Goal: Task Accomplishment & Management: Complete application form

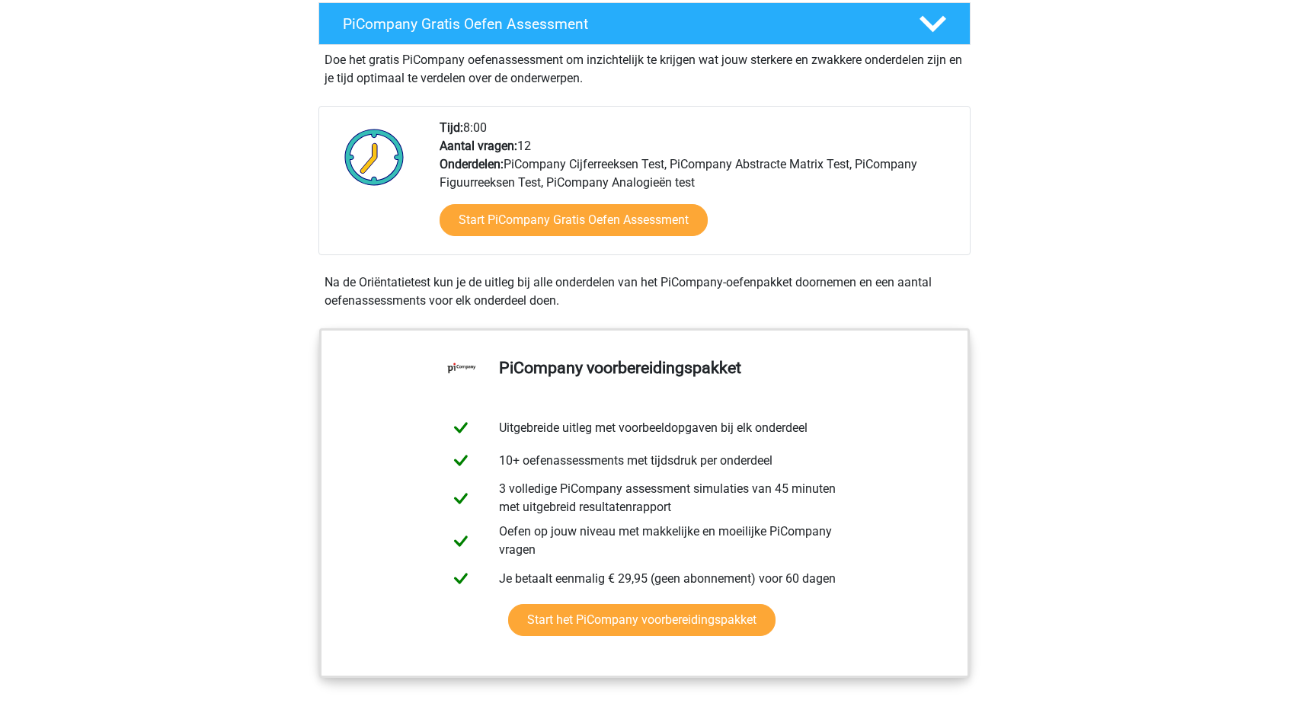
scroll to position [316, 0]
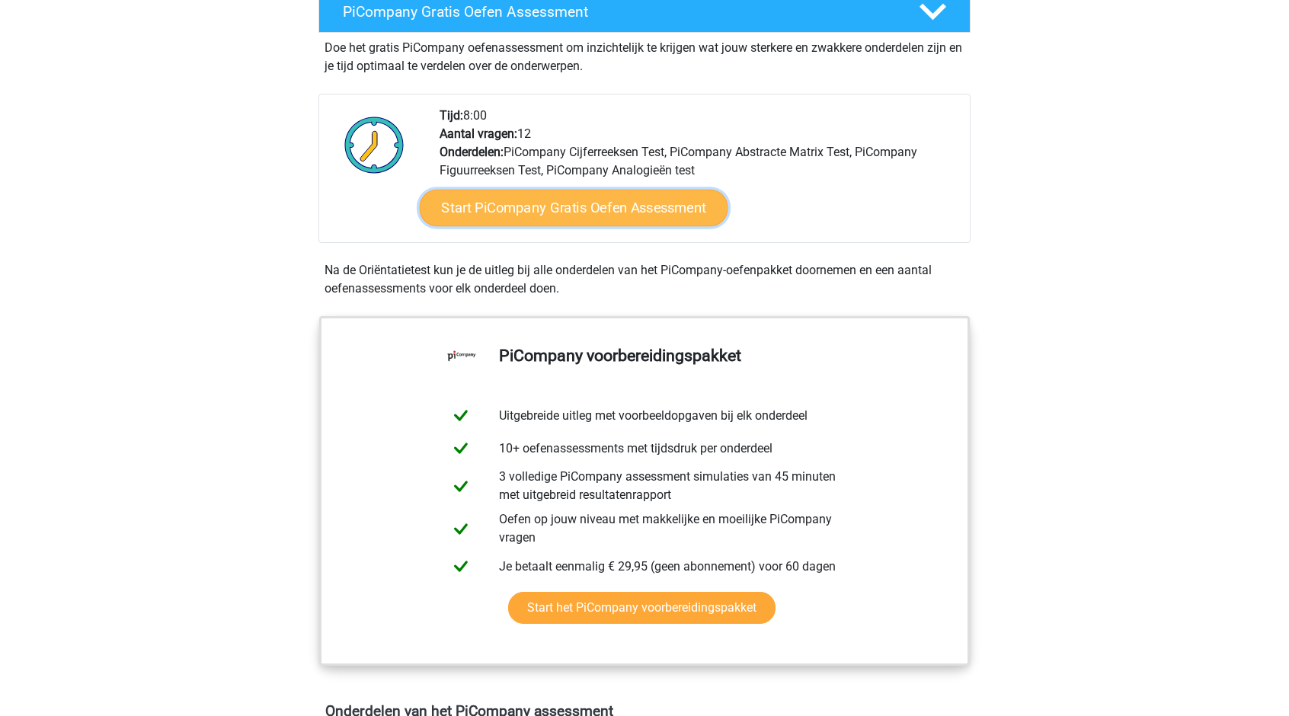
click at [695, 226] on link "Start PiCompany Gratis Oefen Assessment" at bounding box center [574, 208] width 309 height 37
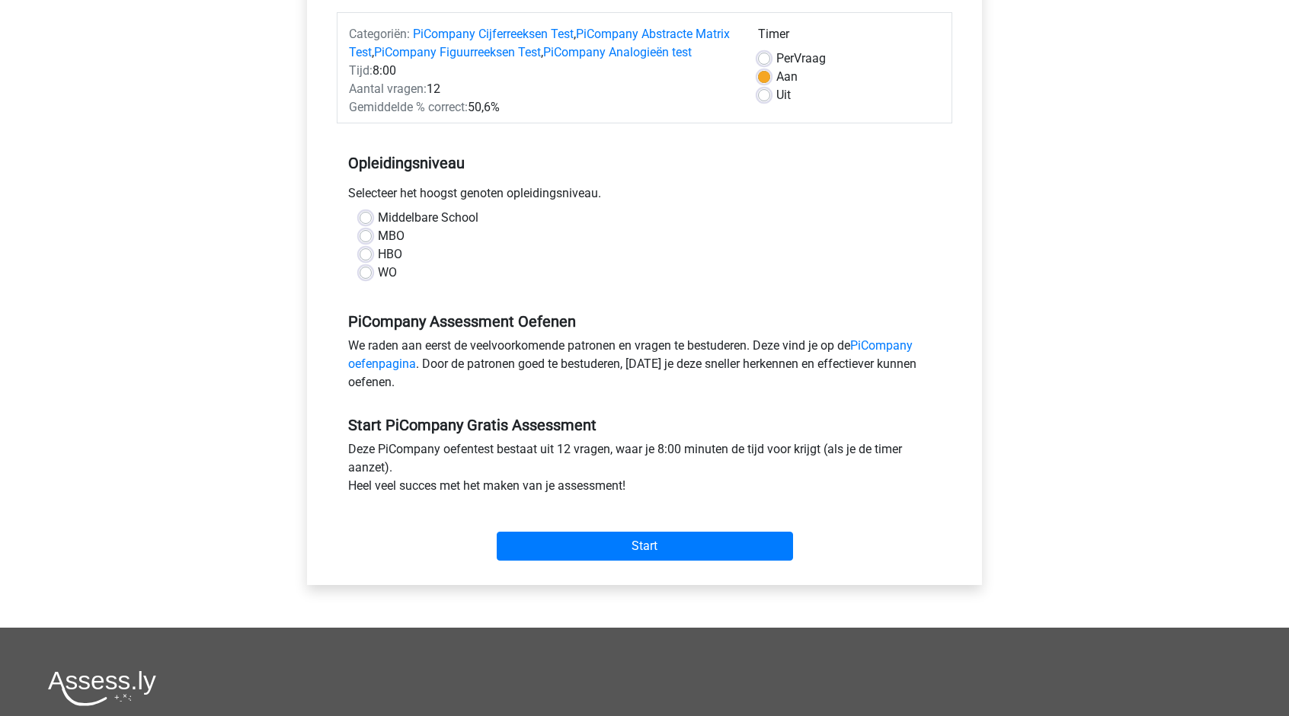
scroll to position [187, 0]
click at [384, 281] on label "WO" at bounding box center [387, 272] width 19 height 18
click at [372, 278] on input "WO" at bounding box center [366, 270] width 12 height 15
radio input "true"
click at [705, 558] on input "Start" at bounding box center [645, 545] width 296 height 29
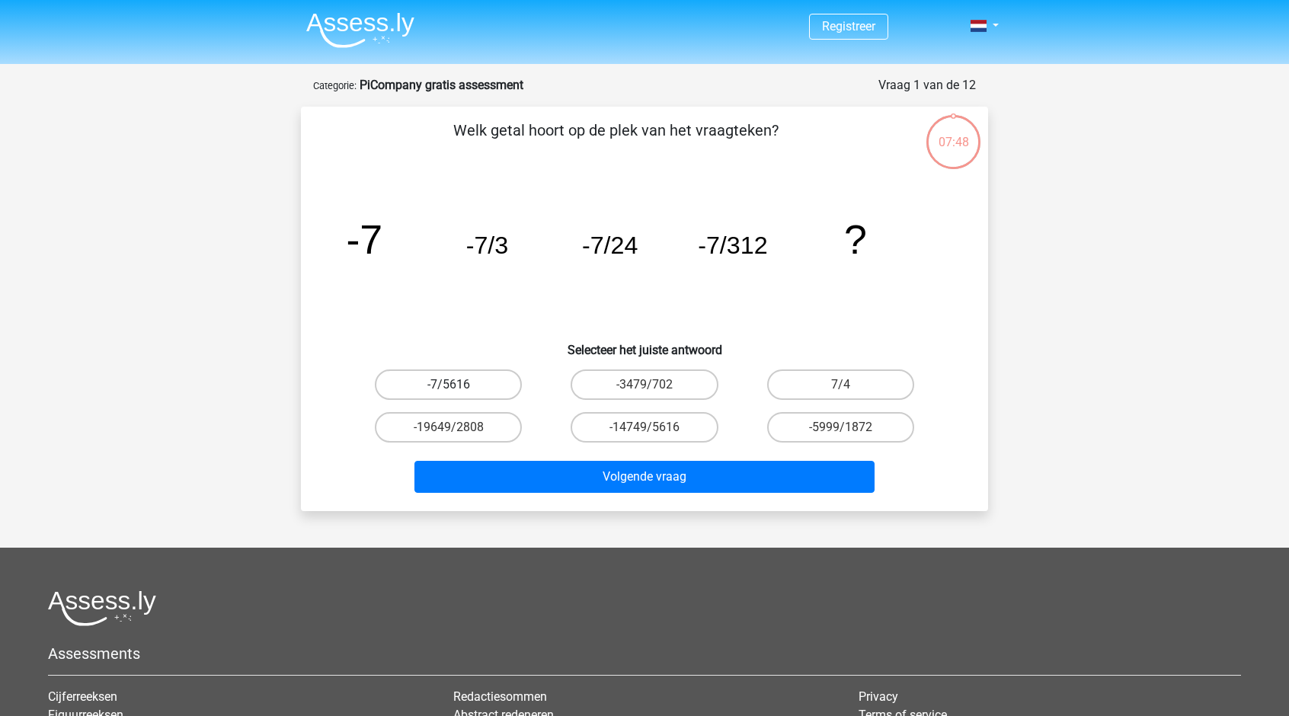
click at [462, 387] on label "-7/5616" at bounding box center [448, 385] width 147 height 30
click at [459, 387] on input "-7/5616" at bounding box center [454, 390] width 10 height 10
radio input "true"
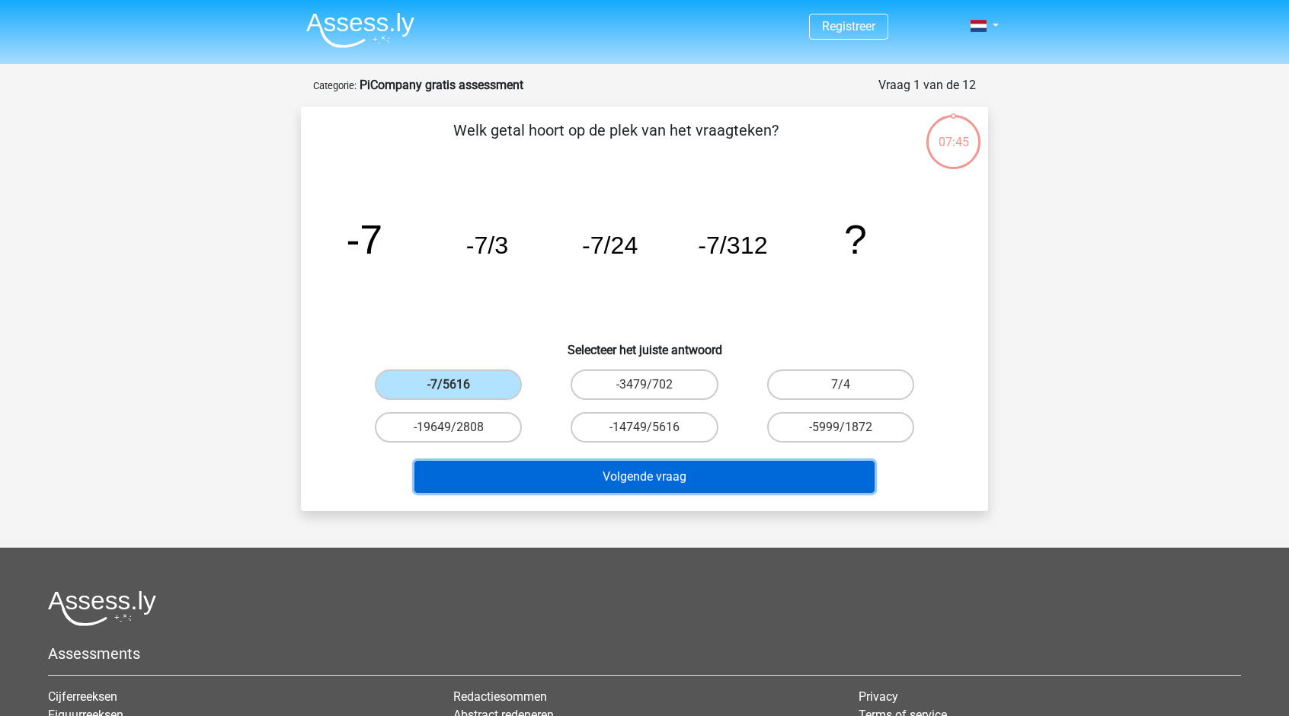
click at [683, 481] on button "Volgende vraag" at bounding box center [644, 477] width 461 height 32
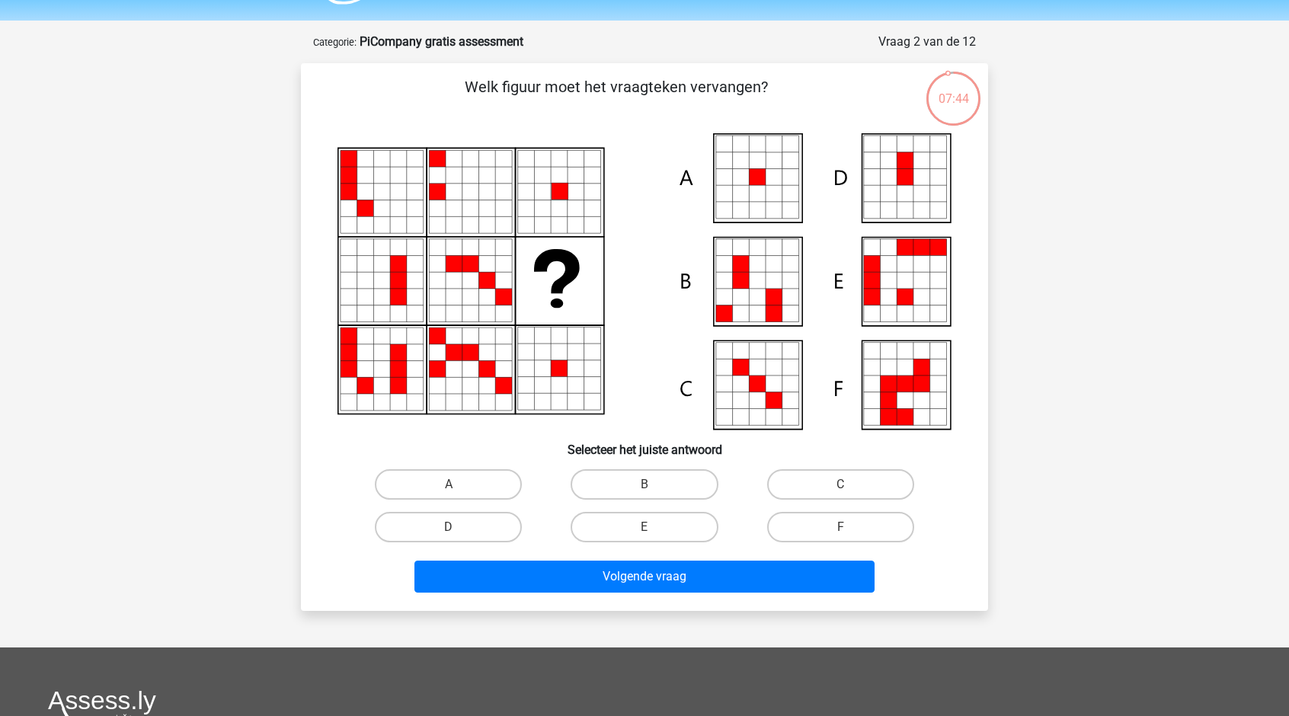
scroll to position [44, 0]
click at [454, 488] on input "A" at bounding box center [454, 489] width 10 height 10
radio input "true"
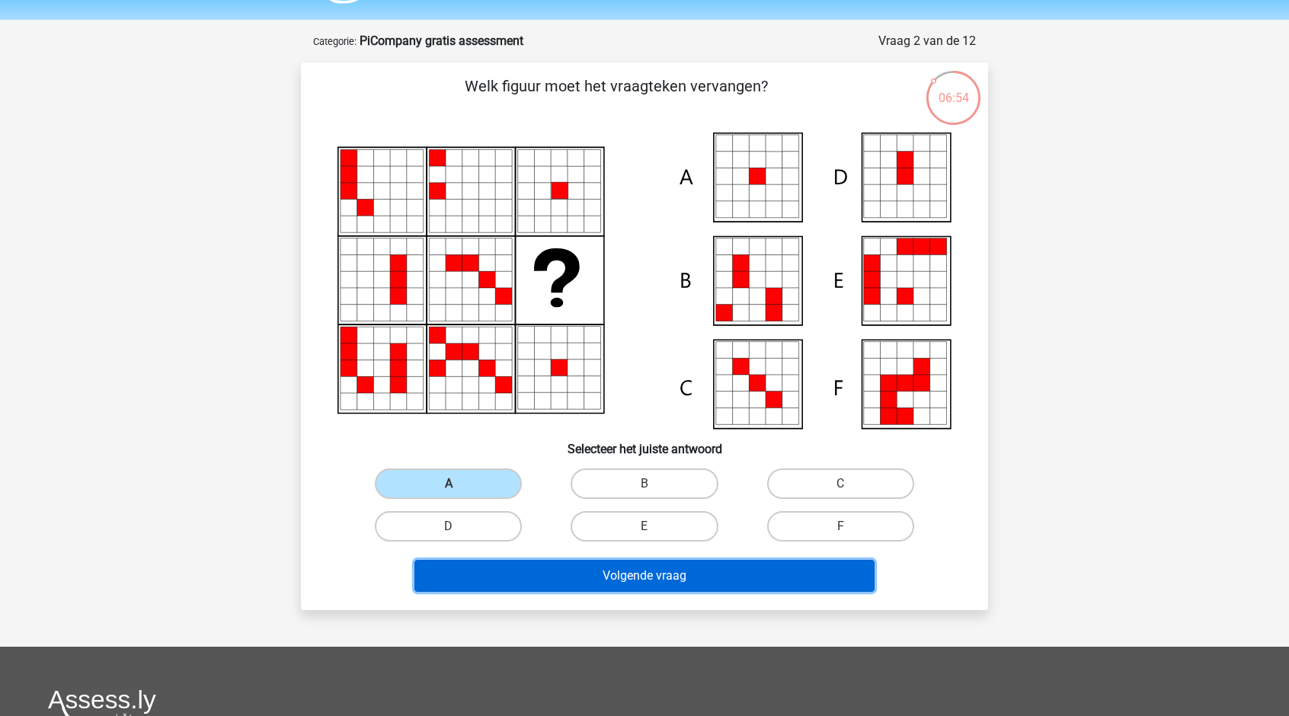
click at [646, 560] on button "Volgende vraag" at bounding box center [644, 576] width 461 height 32
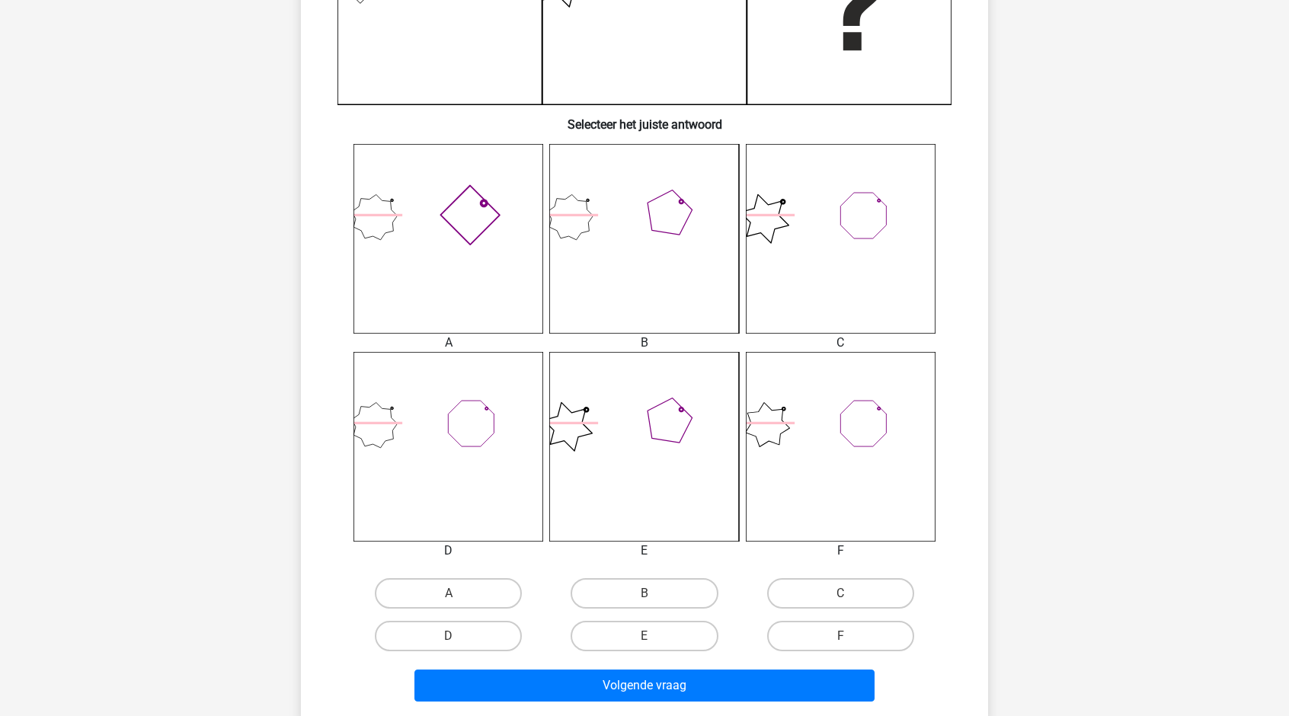
scroll to position [482, 0]
click at [677, 638] on label "E" at bounding box center [644, 635] width 147 height 30
click at [654, 638] on input "E" at bounding box center [650, 640] width 10 height 10
radio input "true"
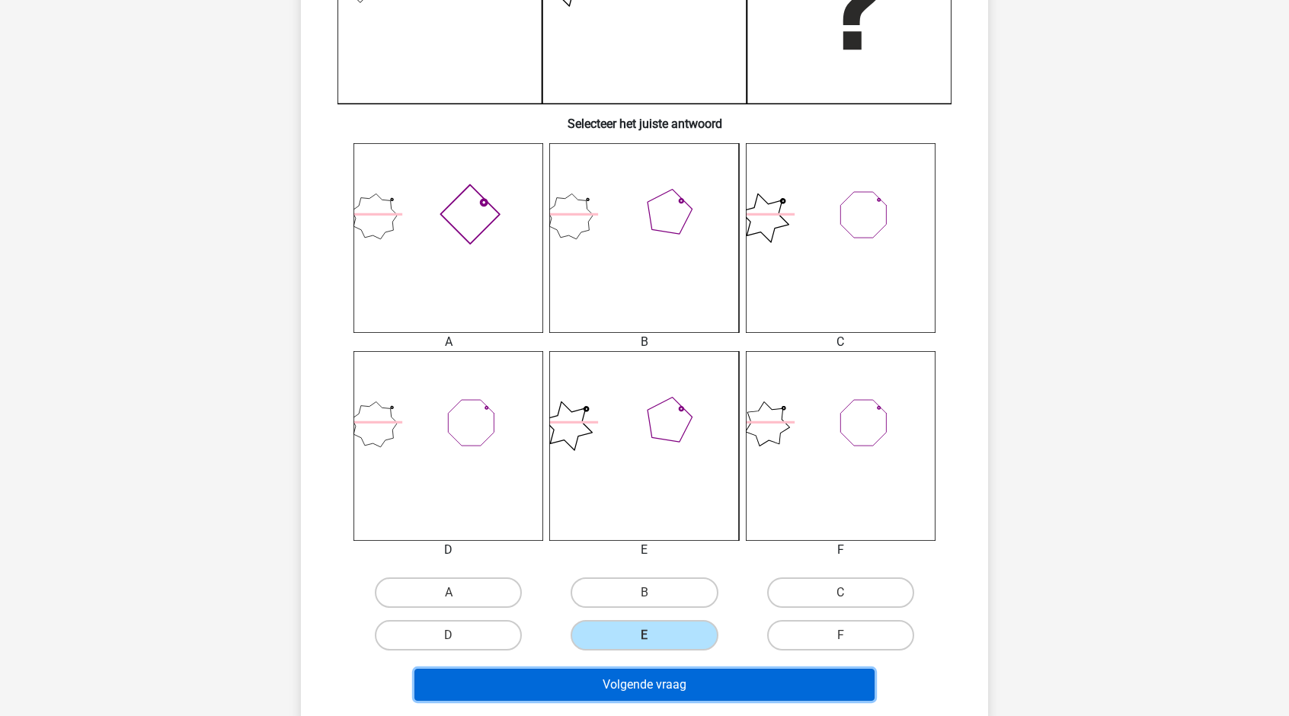
click at [708, 688] on button "Volgende vraag" at bounding box center [644, 685] width 461 height 32
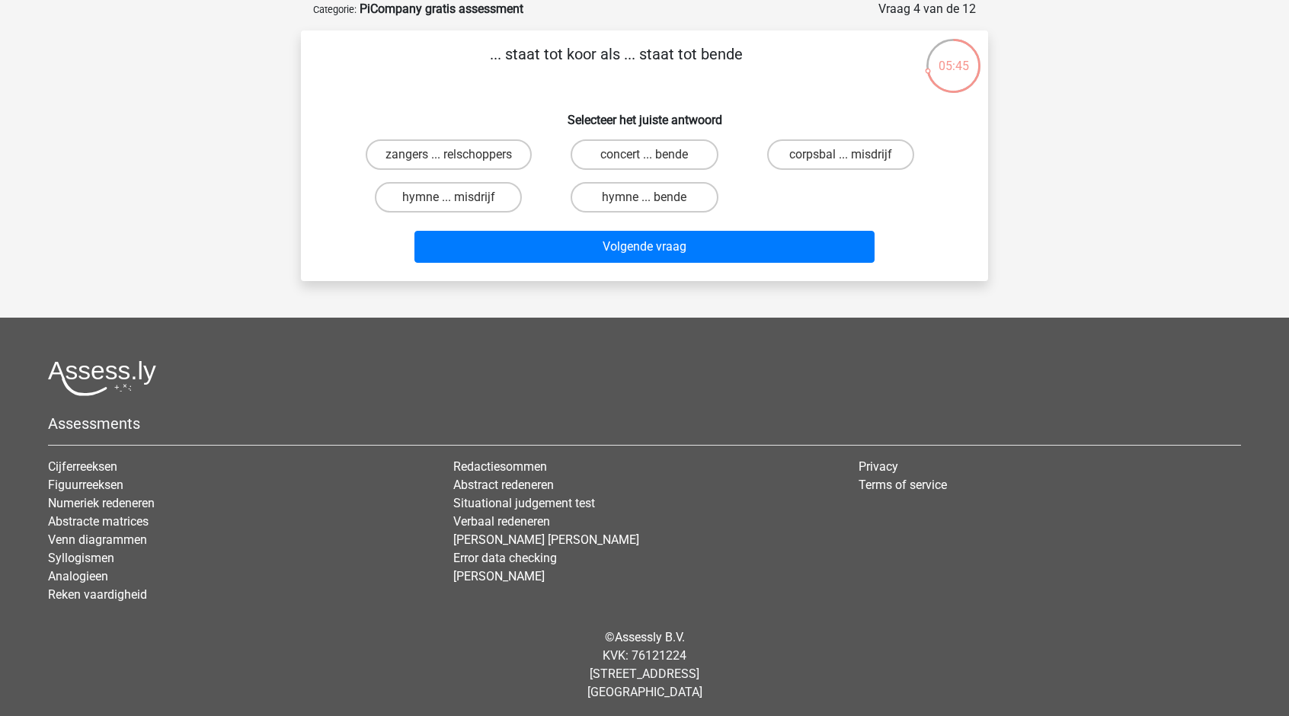
scroll to position [0, 0]
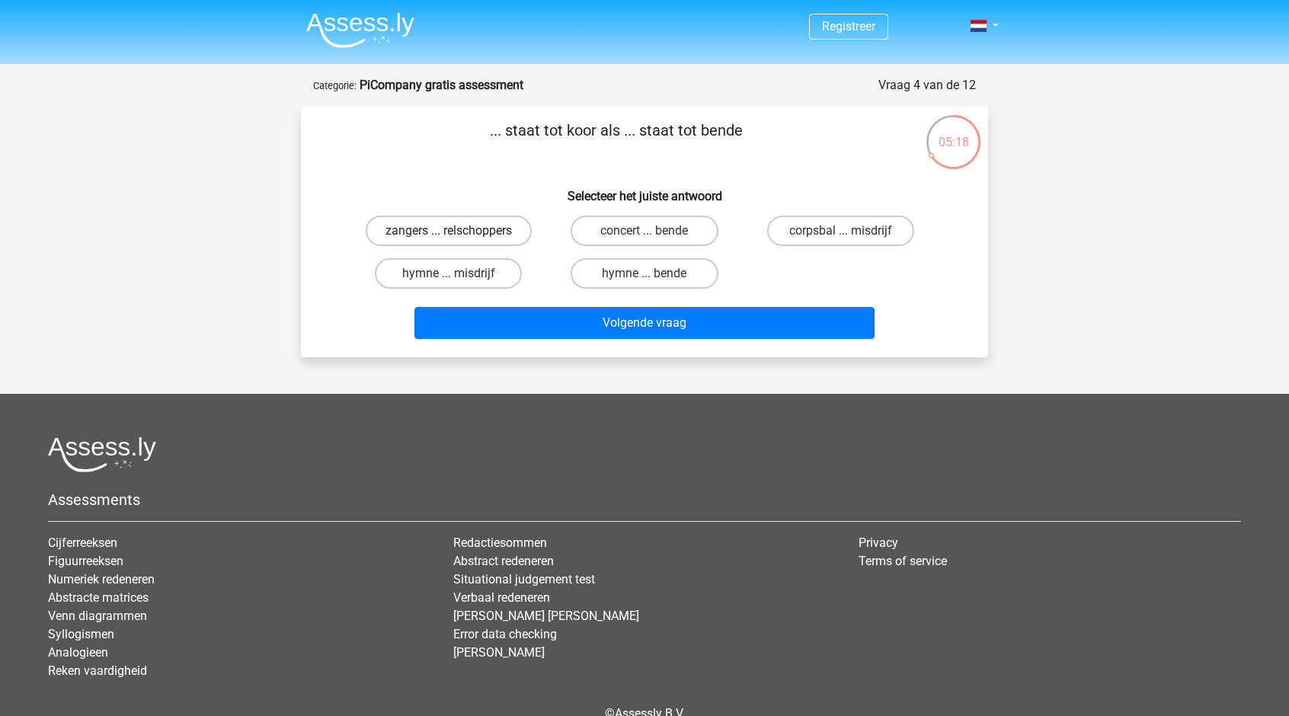
click at [467, 228] on label "zangers ... relschoppers" at bounding box center [449, 231] width 166 height 30
click at [459, 231] on input "zangers ... relschoppers" at bounding box center [454, 236] width 10 height 10
radio input "true"
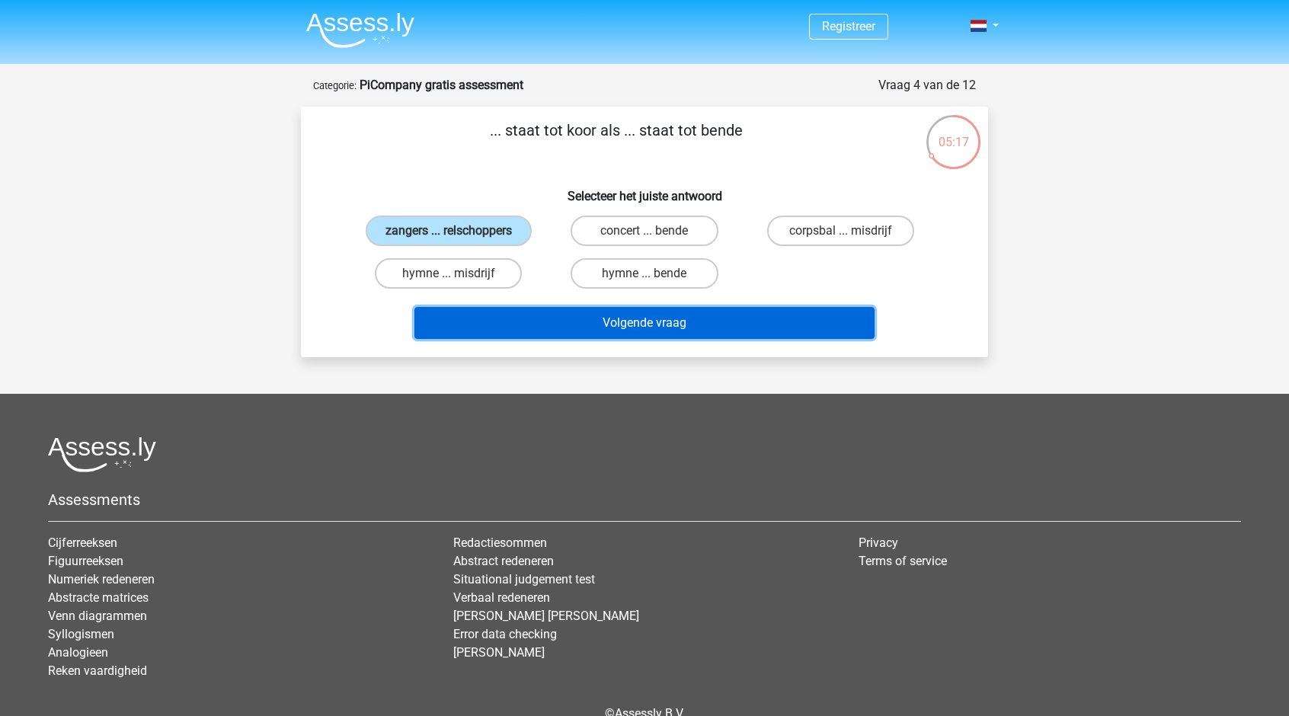
click at [638, 328] on button "Volgende vraag" at bounding box center [644, 323] width 461 height 32
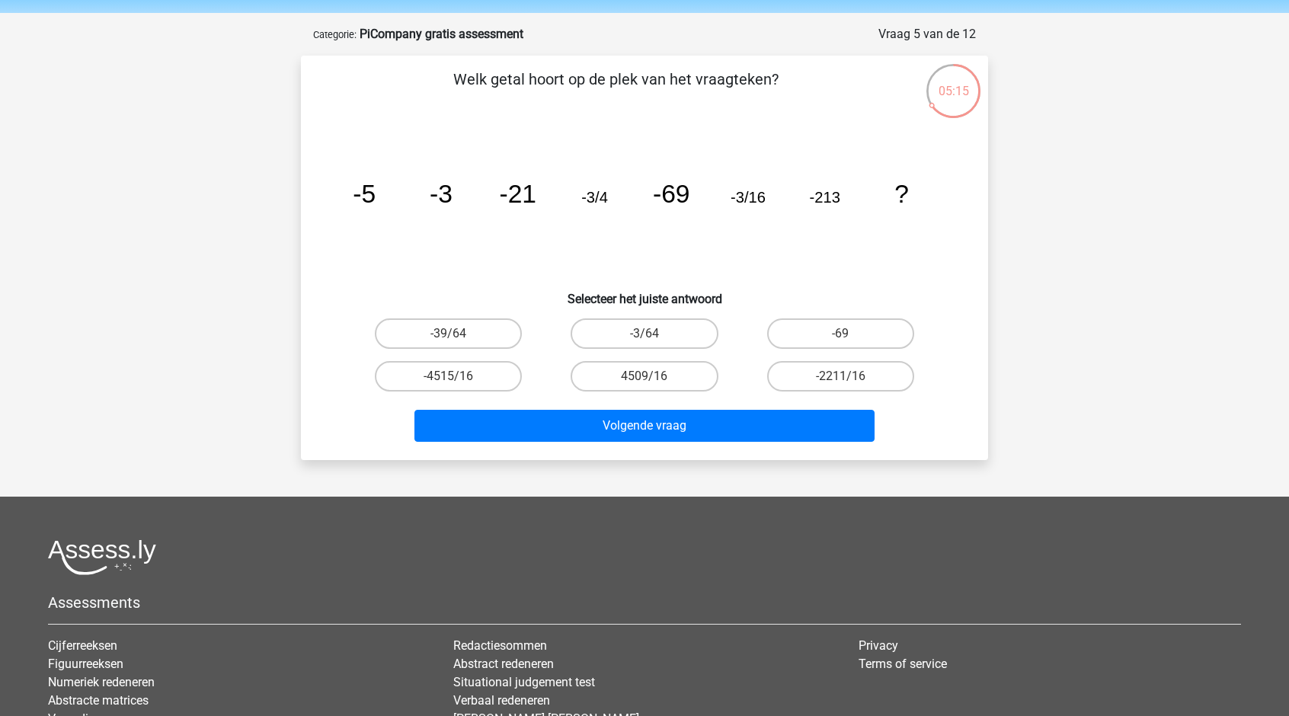
scroll to position [40, 0]
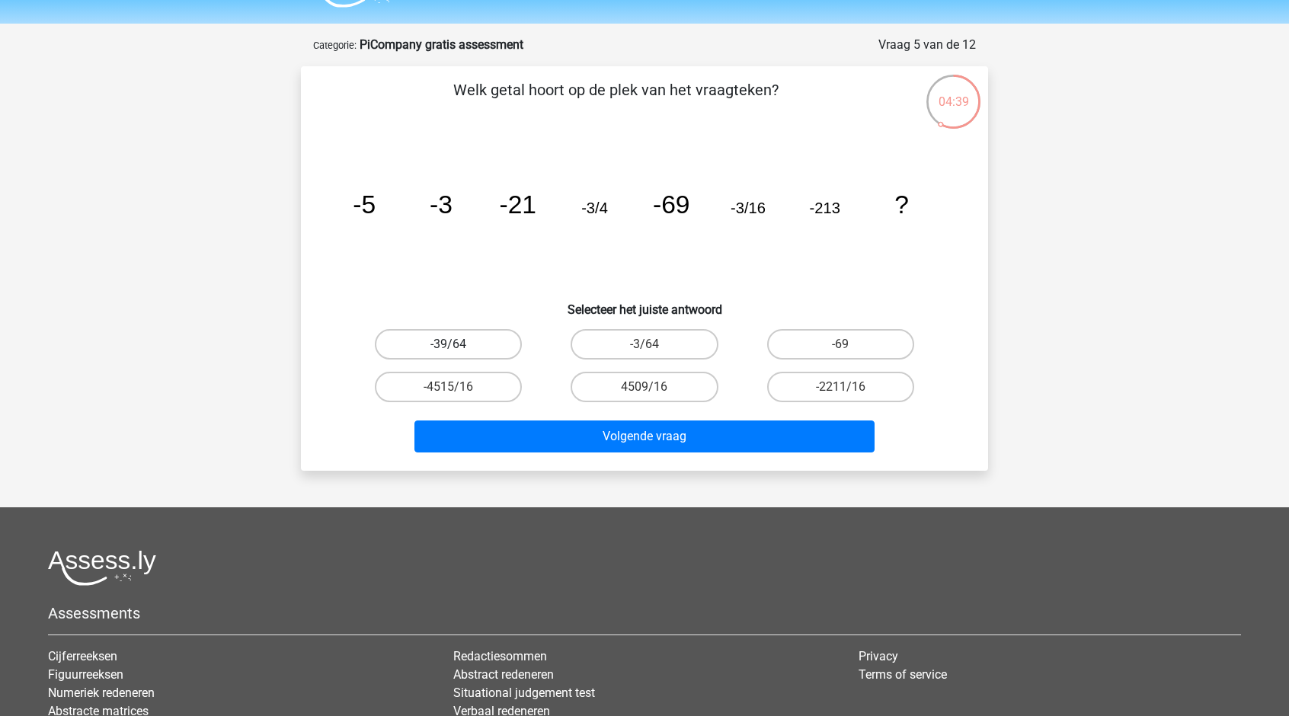
click at [450, 341] on label "-39/64" at bounding box center [448, 344] width 147 height 30
click at [450, 344] on input "-39/64" at bounding box center [454, 349] width 10 height 10
radio input "true"
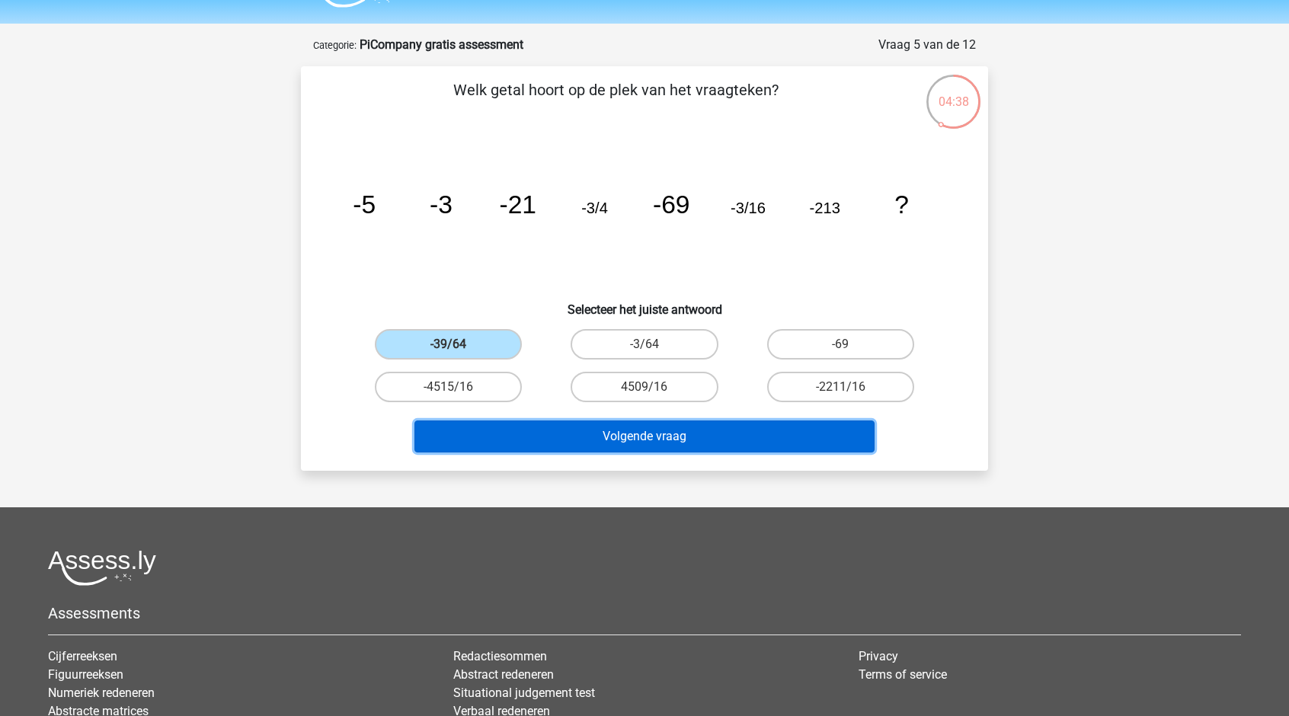
click at [562, 438] on button "Volgende vraag" at bounding box center [644, 437] width 461 height 32
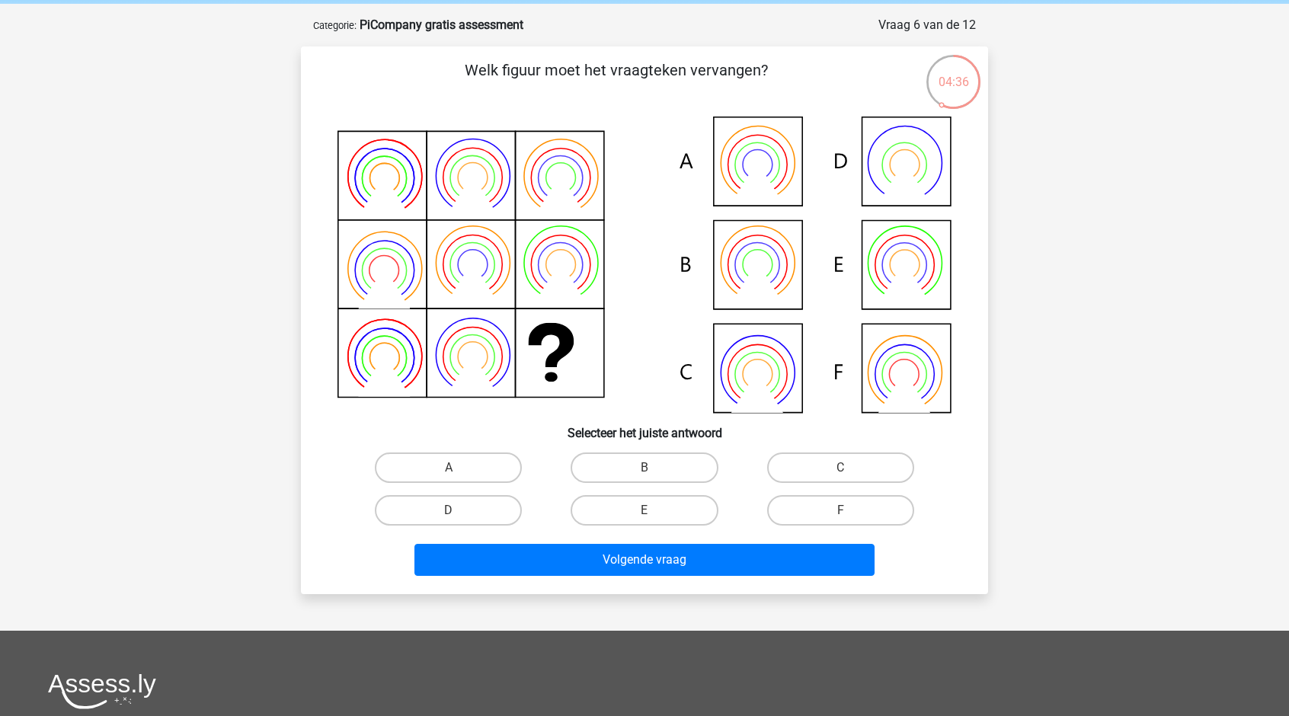
scroll to position [63, 0]
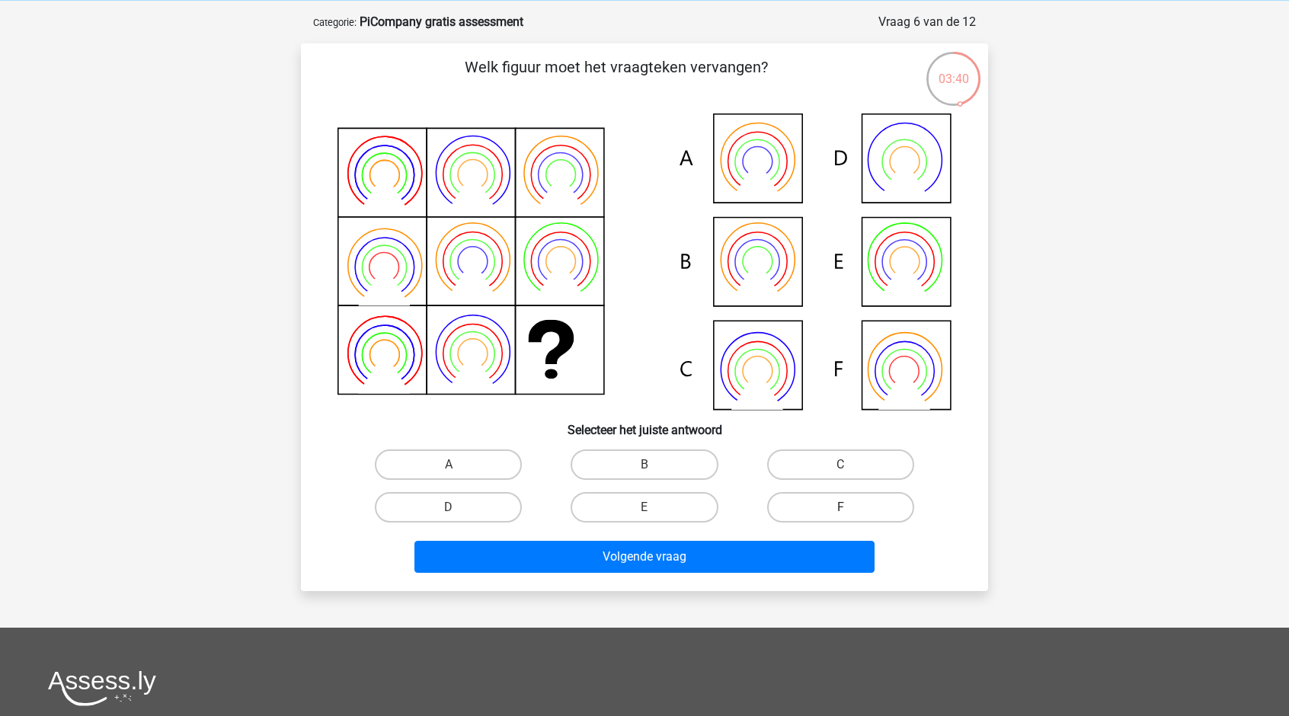
click at [826, 507] on label "F" at bounding box center [840, 507] width 147 height 30
click at [840, 507] on input "F" at bounding box center [845, 512] width 10 height 10
radio input "true"
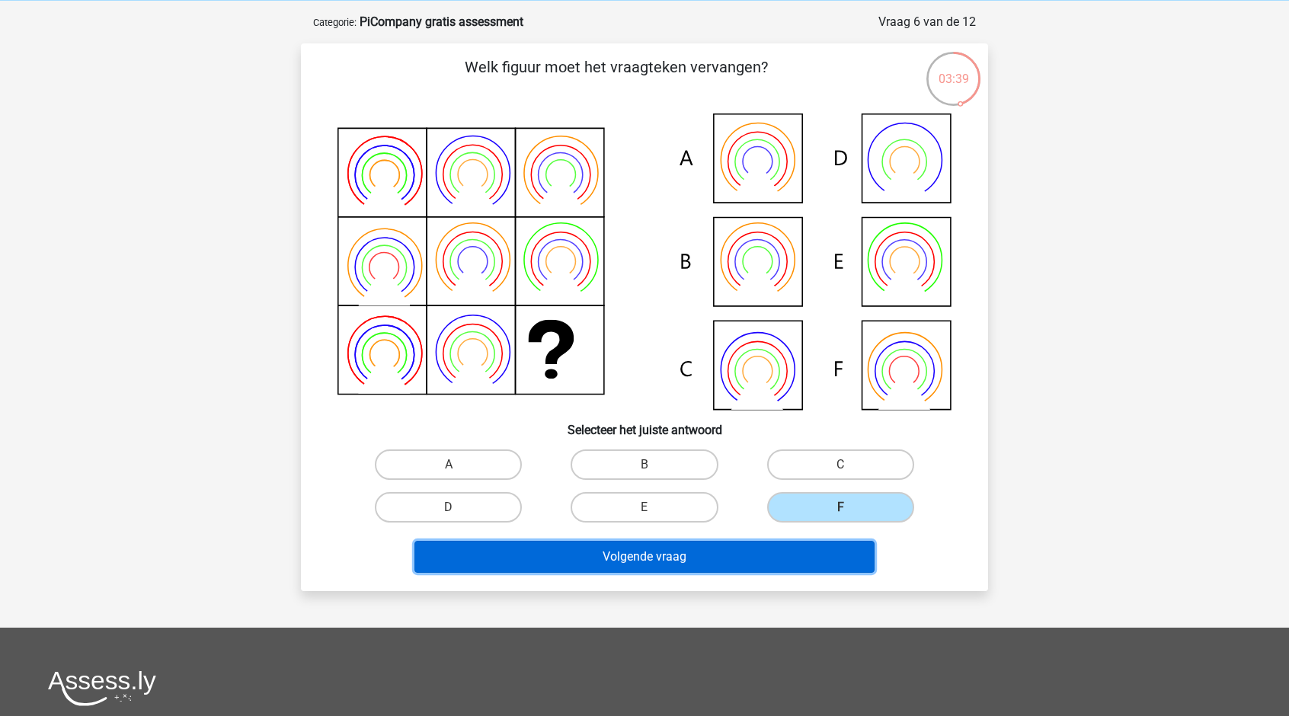
click at [817, 554] on button "Volgende vraag" at bounding box center [644, 557] width 461 height 32
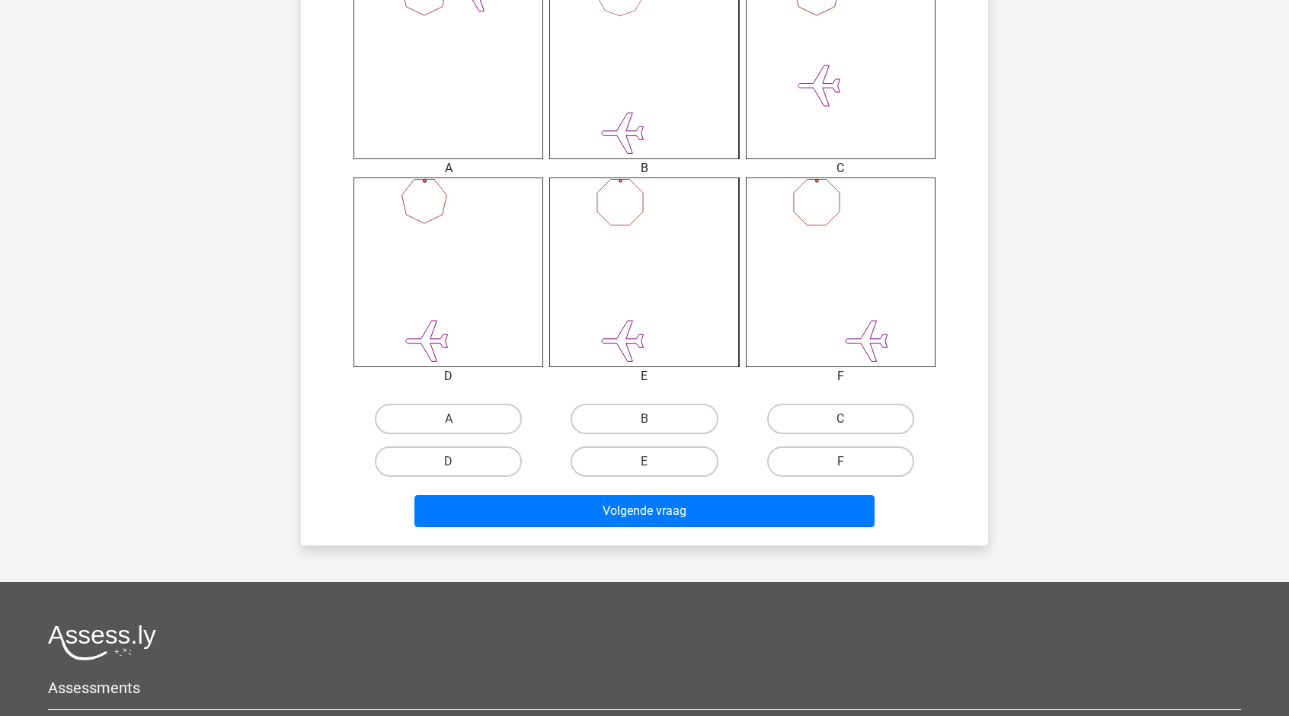
scroll to position [657, 0]
click at [855, 427] on label "C" at bounding box center [840, 418] width 147 height 30
click at [850, 427] on input "C" at bounding box center [845, 423] width 10 height 10
radio input "true"
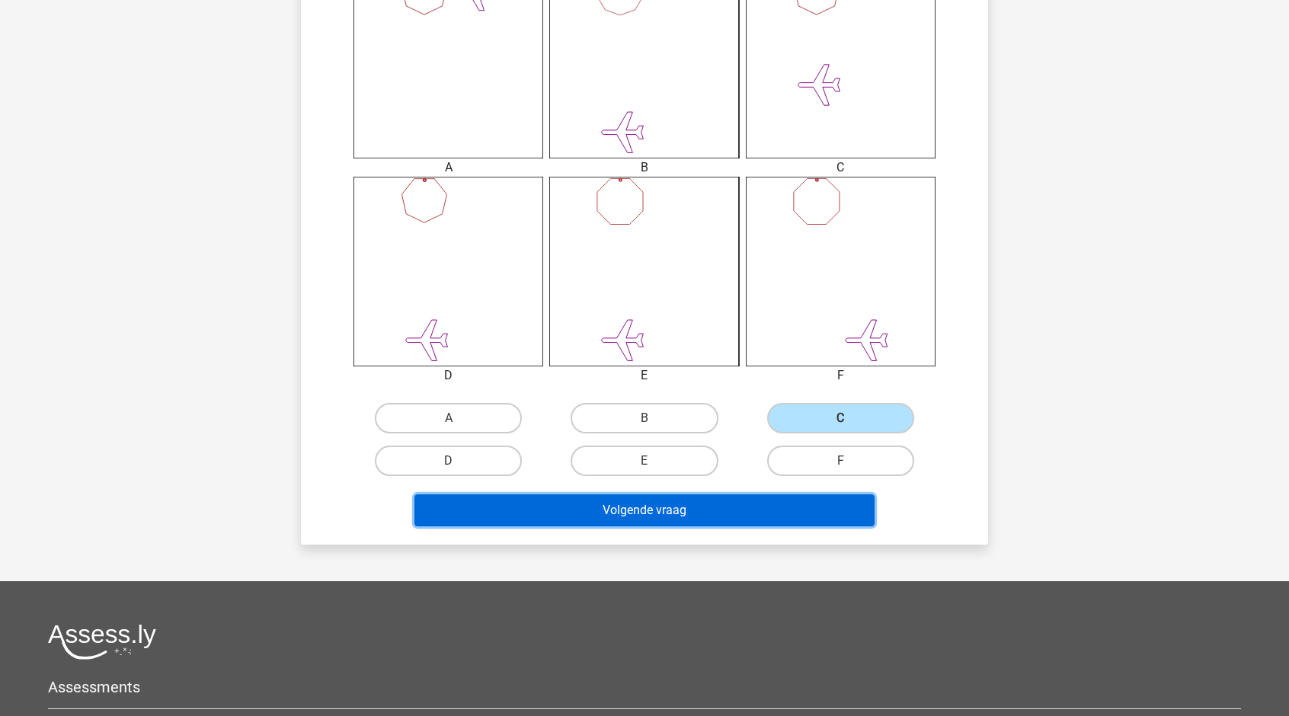
click at [727, 523] on button "Volgende vraag" at bounding box center [644, 510] width 461 height 32
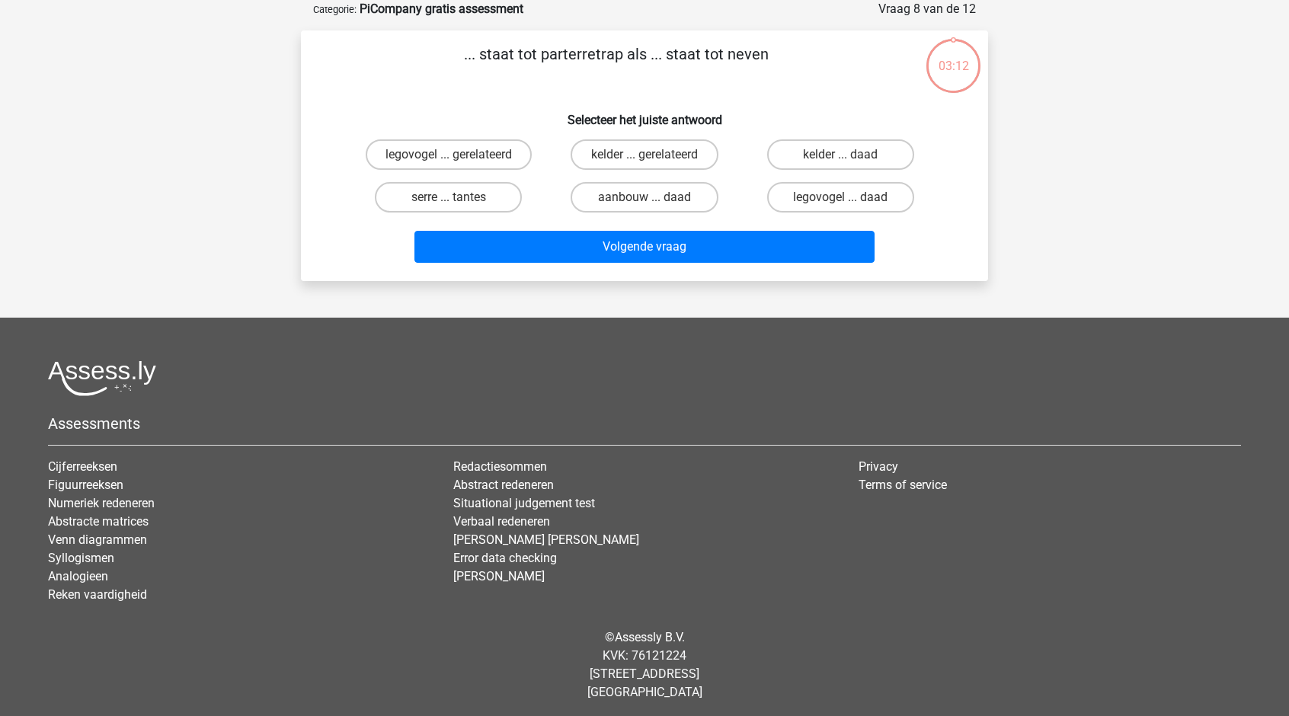
scroll to position [0, 0]
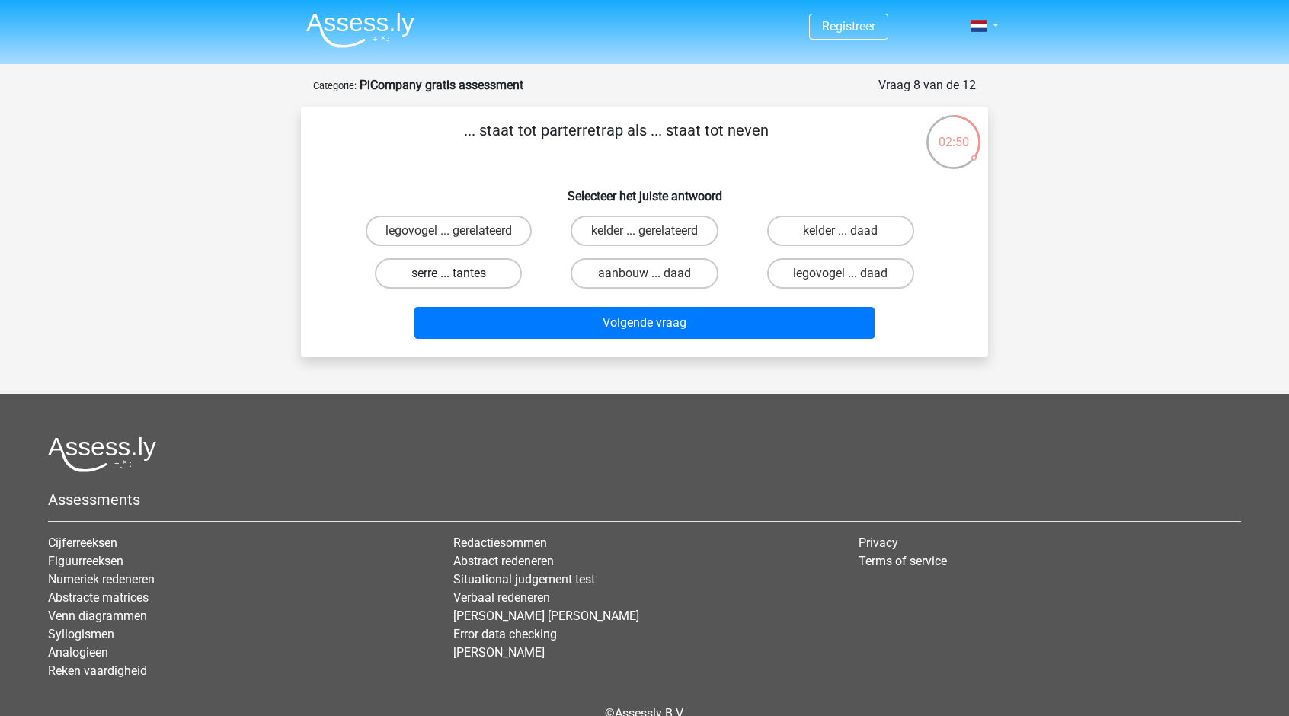
click at [467, 277] on label "serre ... tantes" at bounding box center [448, 273] width 147 height 30
click at [459, 277] on input "serre ... tantes" at bounding box center [454, 279] width 10 height 10
radio input "true"
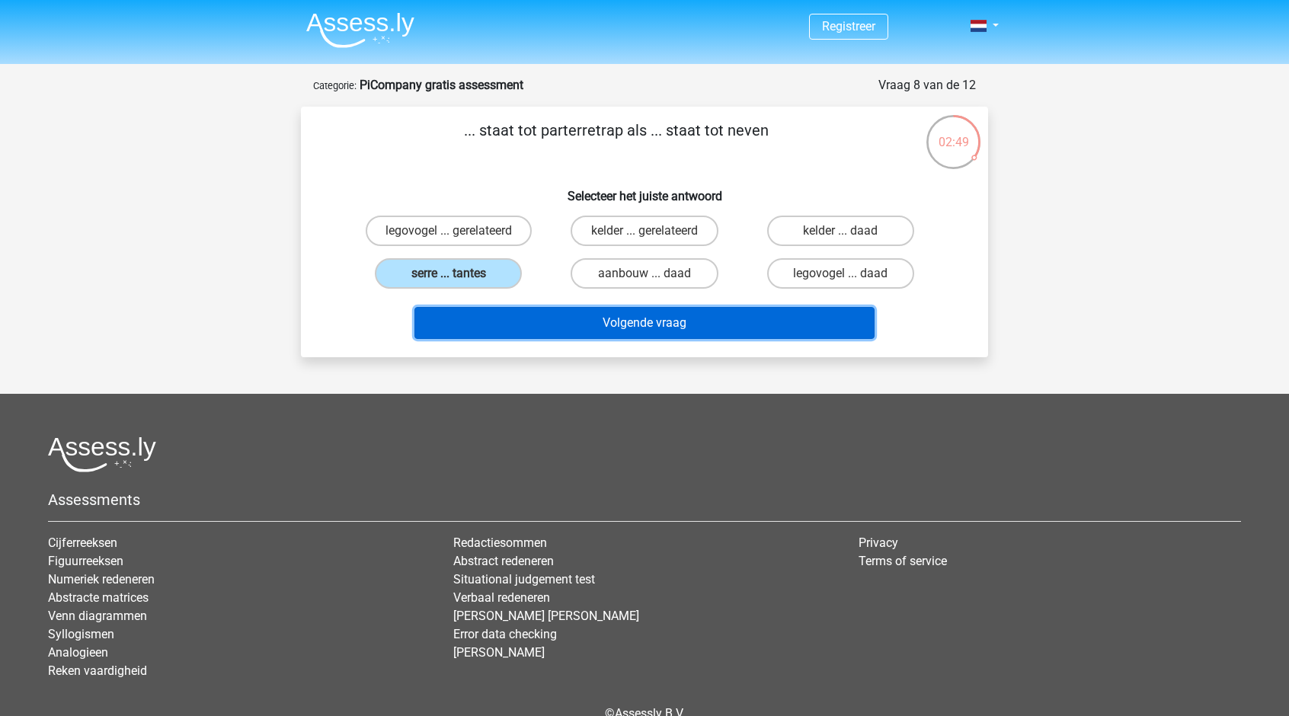
click at [602, 334] on button "Volgende vraag" at bounding box center [644, 323] width 461 height 32
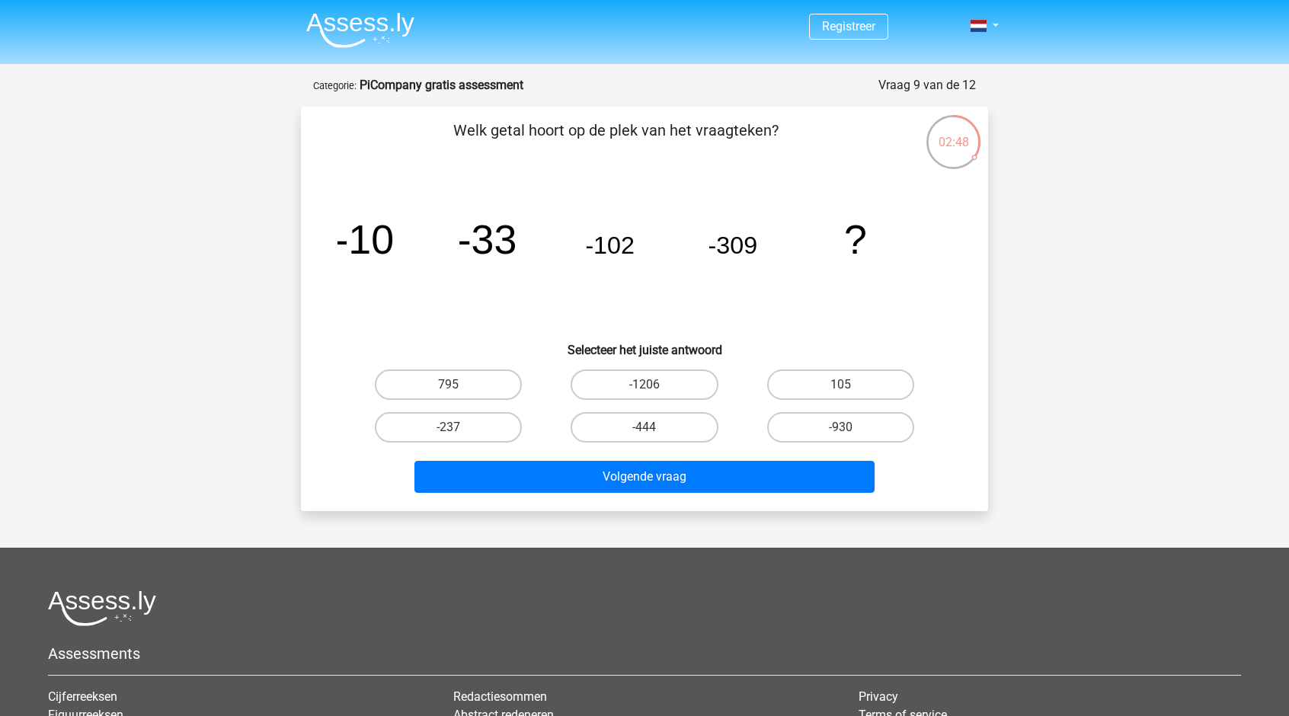
click at [957, 151] on div "02:48" at bounding box center [953, 133] width 57 height 38
click at [663, 418] on label "-444" at bounding box center [644, 427] width 147 height 30
click at [654, 427] on input "-444" at bounding box center [650, 432] width 10 height 10
radio input "true"
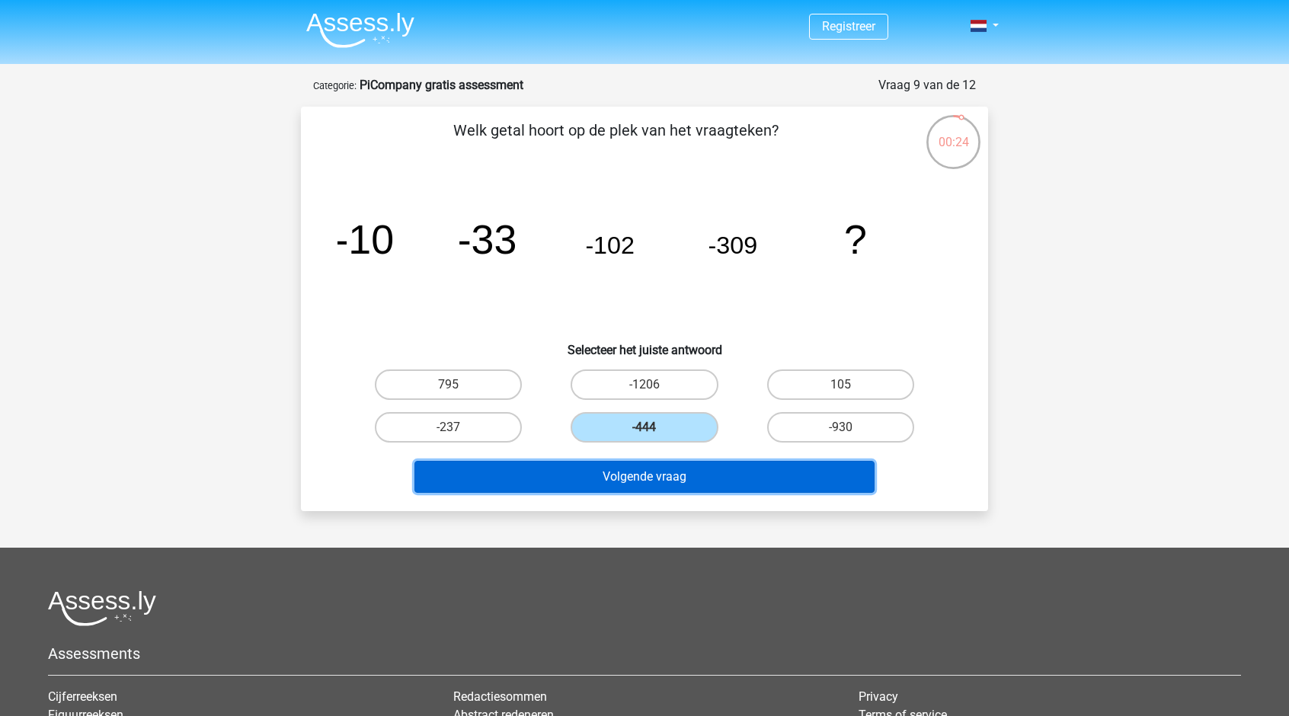
click at [709, 476] on button "Volgende vraag" at bounding box center [644, 477] width 461 height 32
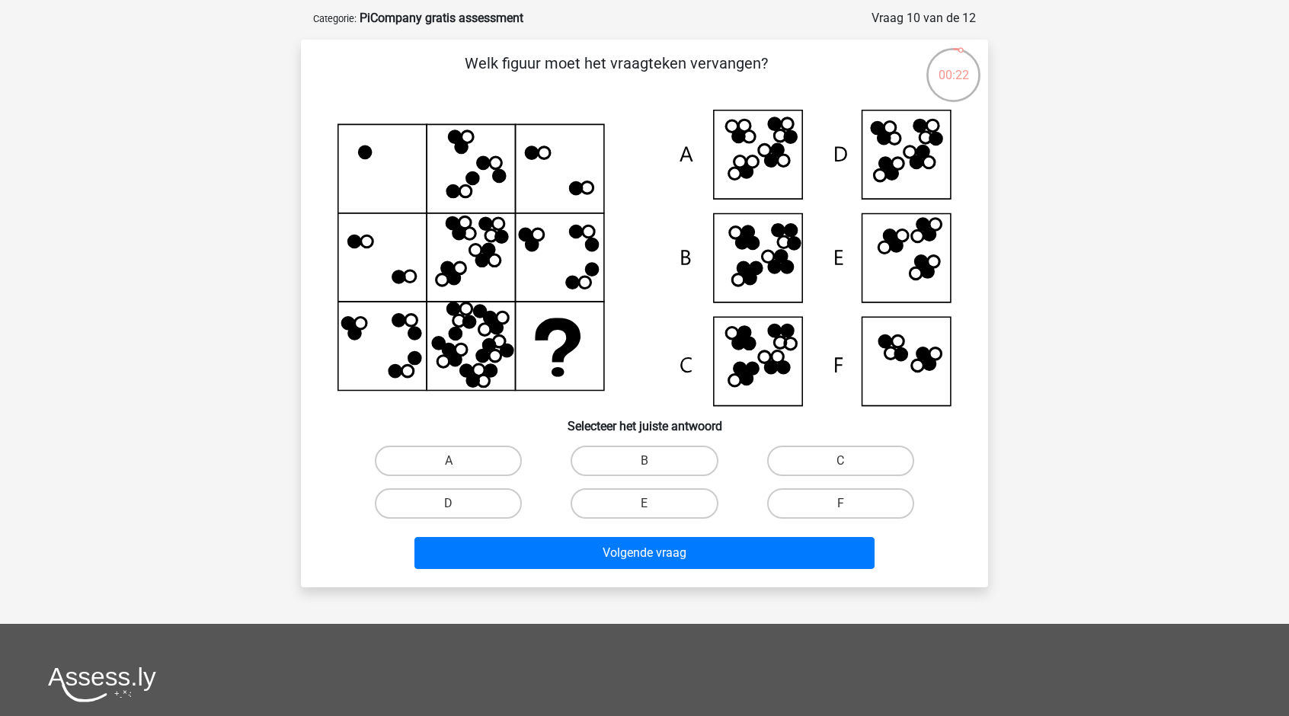
scroll to position [66, 0]
click at [670, 450] on label "B" at bounding box center [644, 461] width 147 height 30
click at [654, 462] on input "B" at bounding box center [650, 467] width 10 height 10
radio input "true"
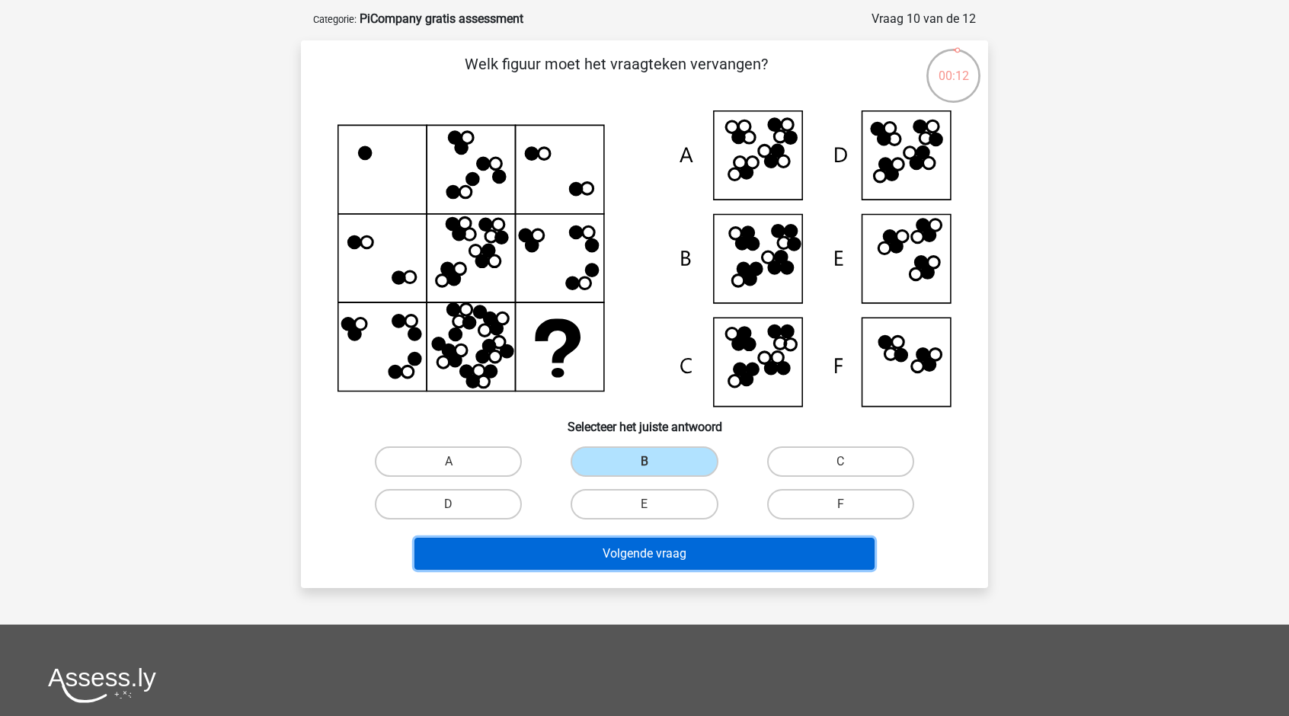
click at [702, 558] on button "Volgende vraag" at bounding box center [644, 554] width 461 height 32
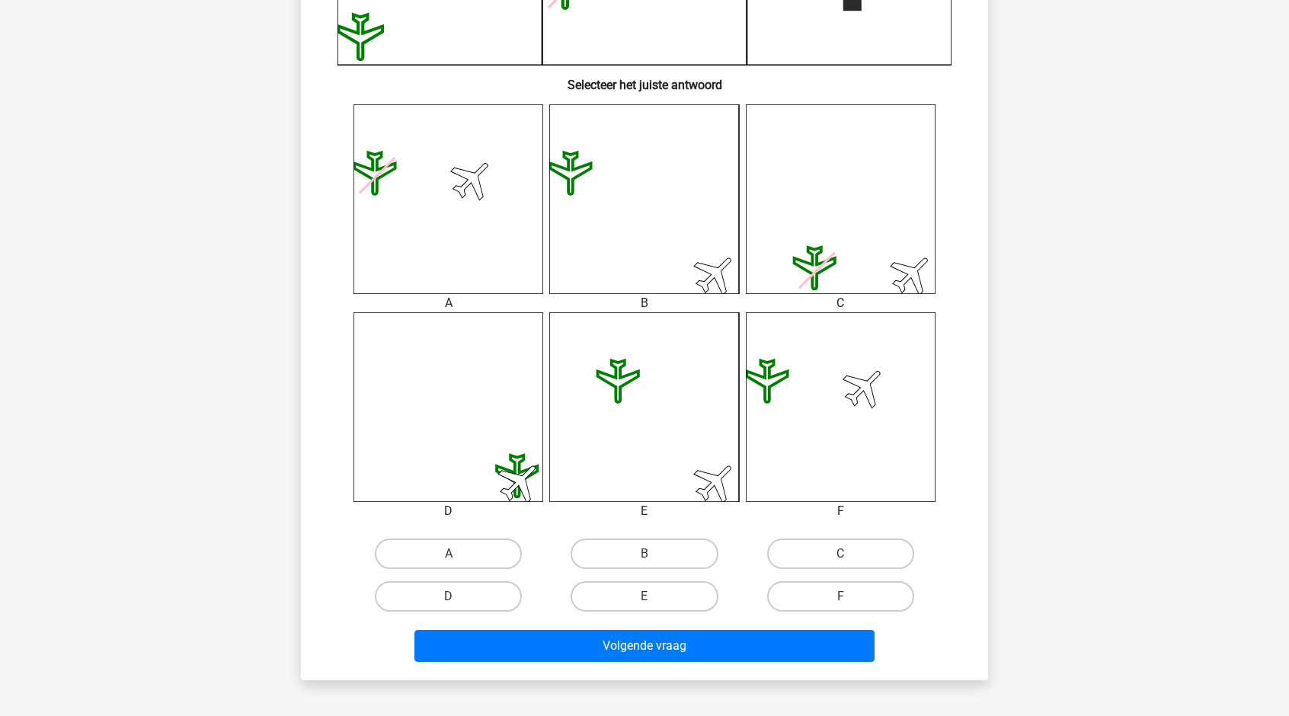
scroll to position [522, 0]
click at [798, 555] on label "C" at bounding box center [840, 553] width 147 height 30
click at [840, 555] on input "C" at bounding box center [845, 558] width 10 height 10
radio input "true"
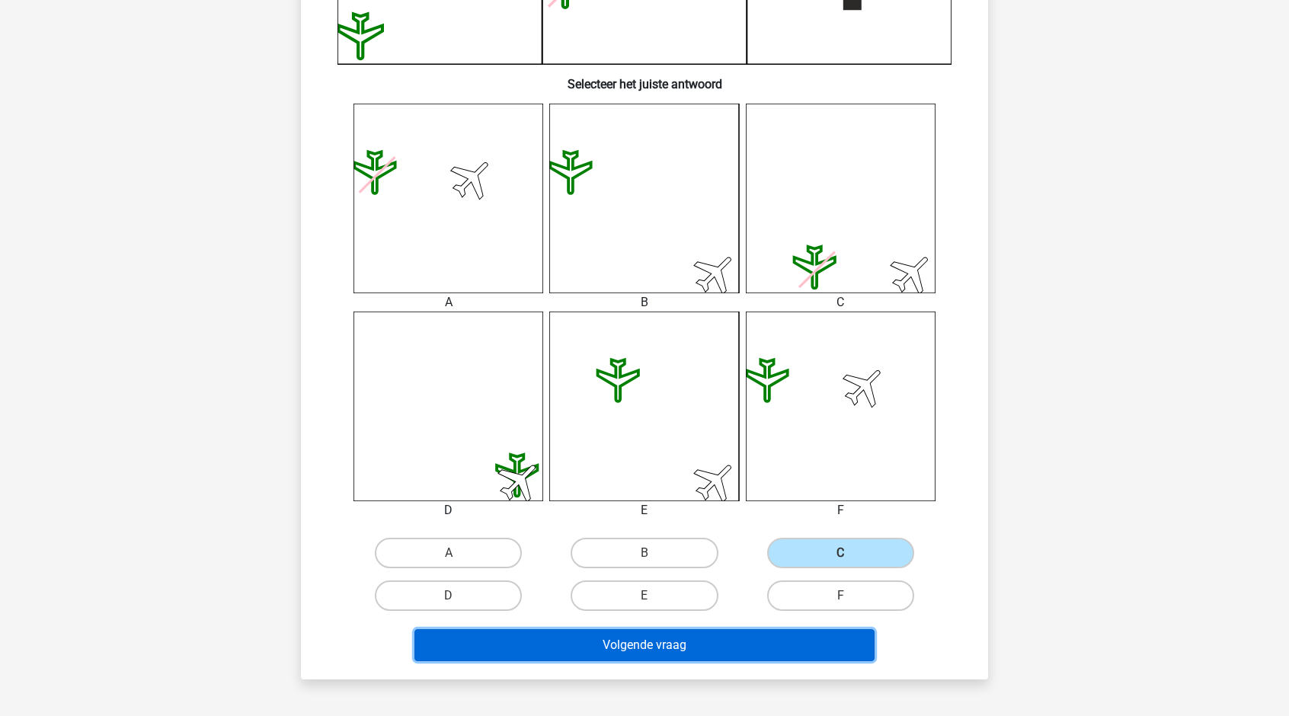
click at [662, 642] on button "Volgende vraag" at bounding box center [644, 645] width 461 height 32
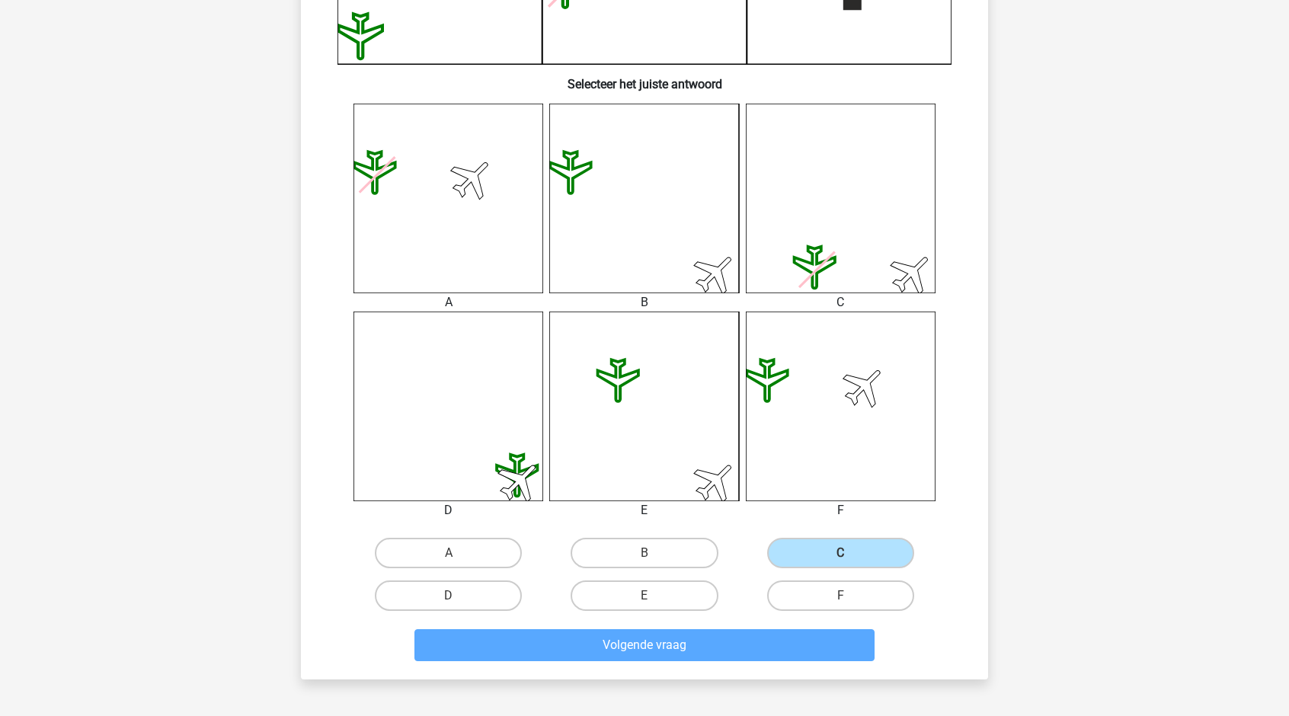
scroll to position [76, 0]
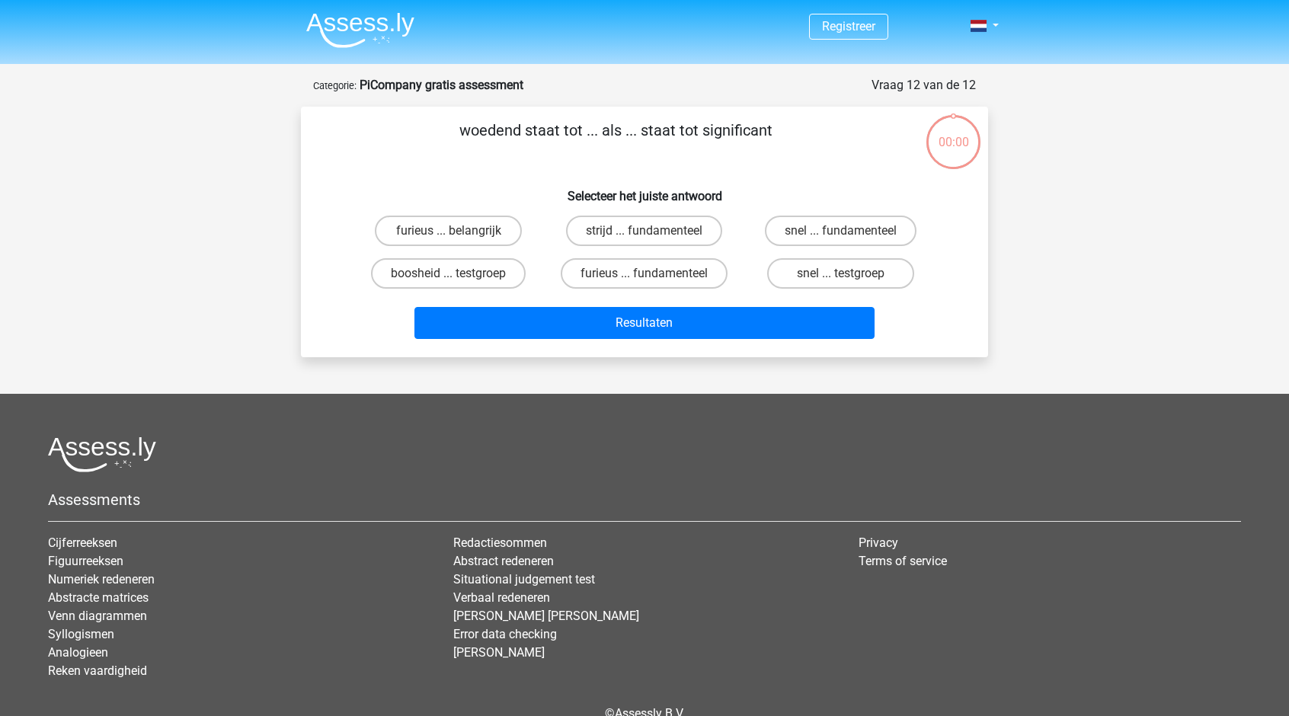
scroll to position [76, 0]
